Goal: Task Accomplishment & Management: Use online tool/utility

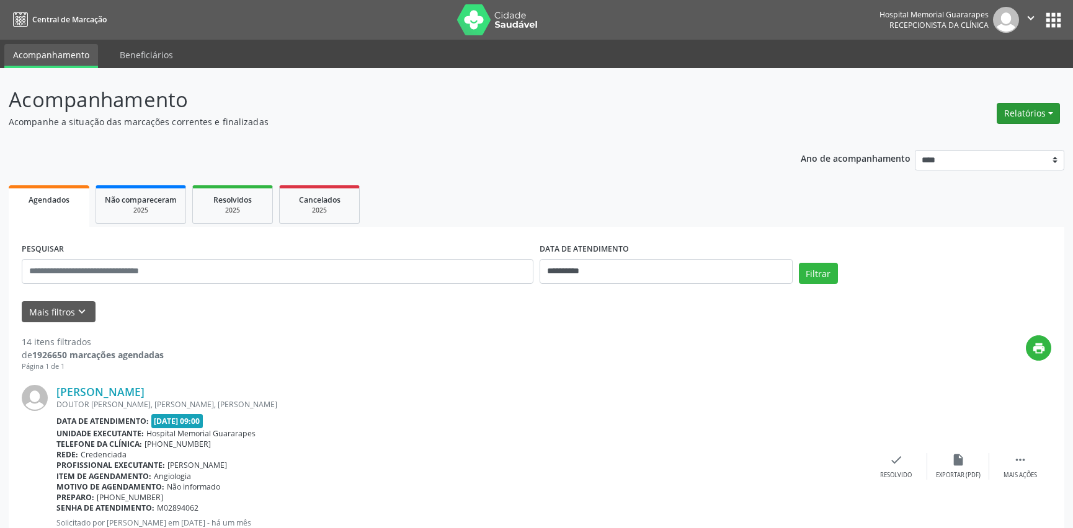
click at [1028, 113] on button "Relatórios" at bounding box center [1027, 113] width 63 height 21
click at [997, 137] on link "Agendamentos" at bounding box center [992, 139] width 133 height 17
select select "*"
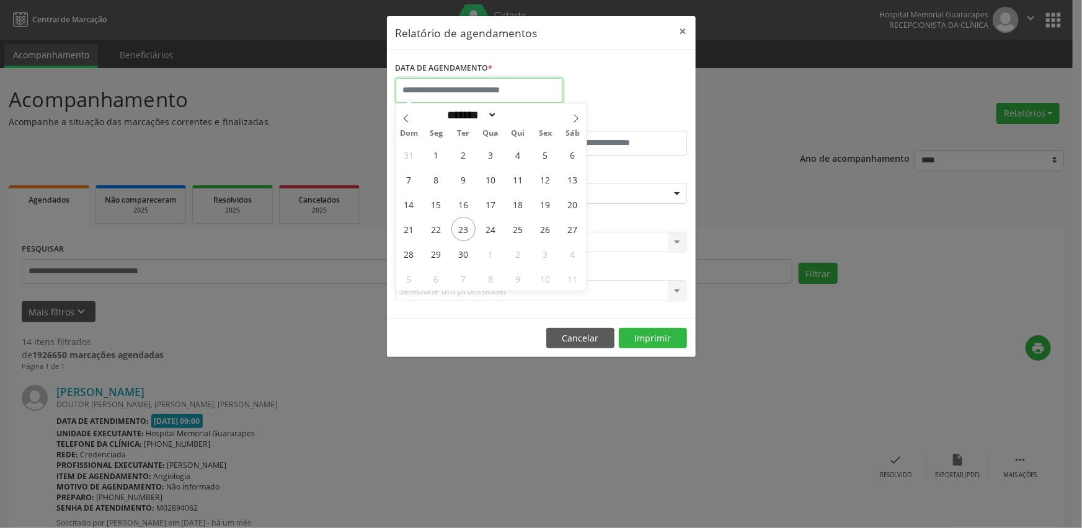
click at [468, 94] on input "text" at bounding box center [479, 90] width 167 height 25
click at [488, 231] on span "24" at bounding box center [491, 229] width 24 height 24
type input "**********"
click at [488, 231] on span "24" at bounding box center [491, 229] width 24 height 24
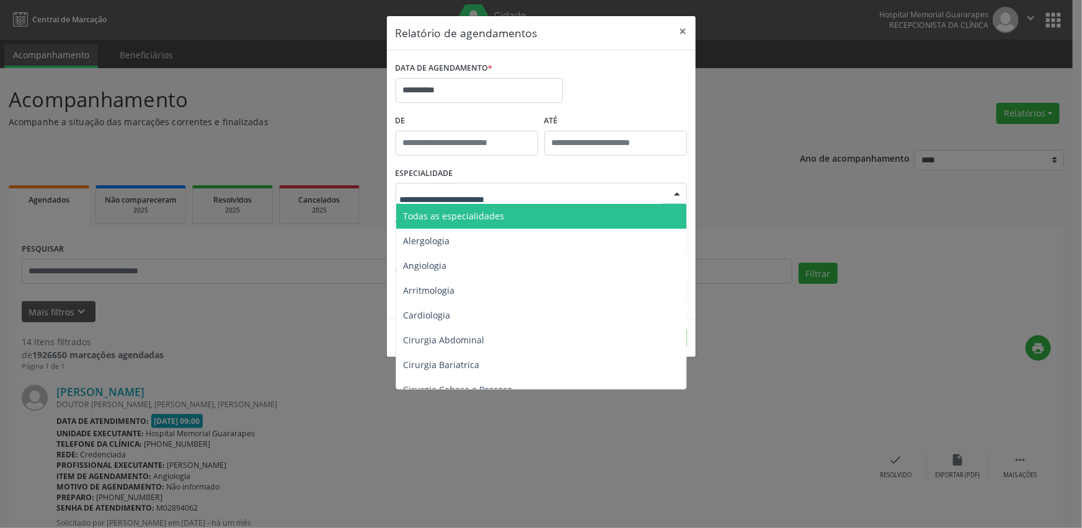
click at [471, 219] on span "Todas as especialidades" at bounding box center [454, 216] width 101 height 12
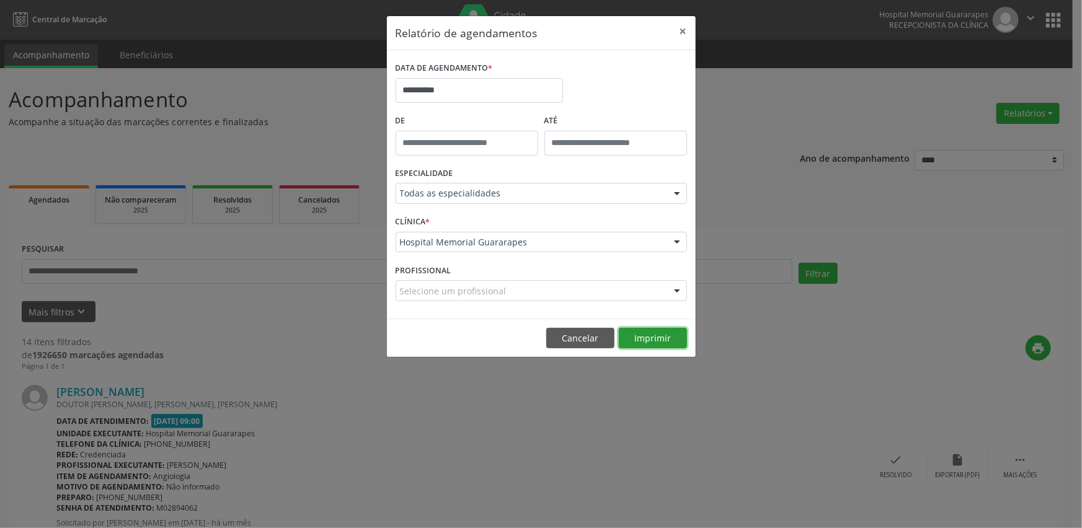
click at [647, 337] on button "Imprimir" at bounding box center [653, 338] width 68 height 21
